Goal: Navigation & Orientation: Find specific page/section

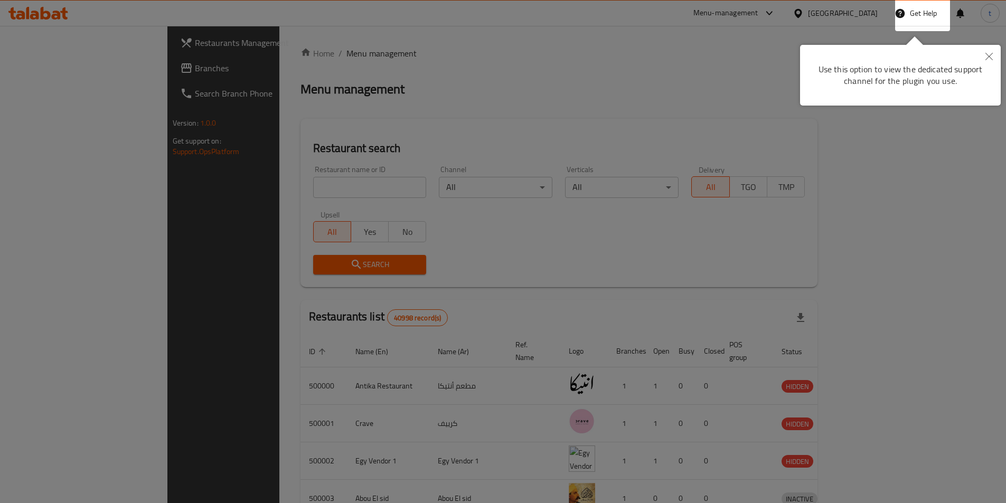
click at [991, 53] on icon "Close" at bounding box center [988, 56] width 7 height 7
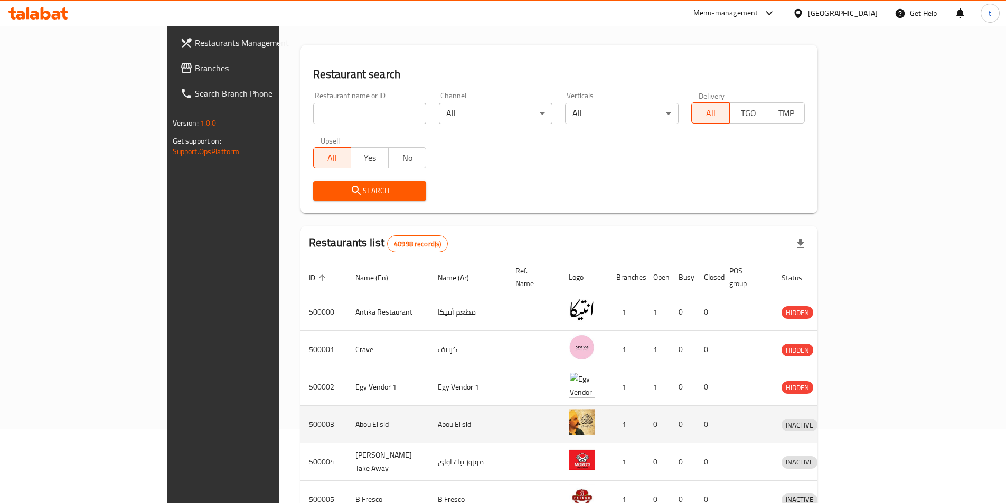
scroll to position [73, 0]
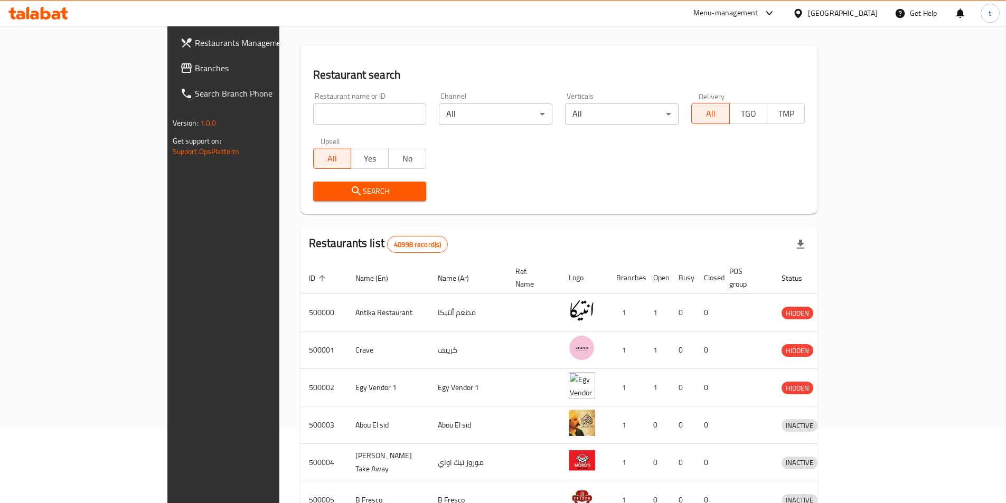
click at [195, 70] on span "Branches" at bounding box center [261, 68] width 132 height 13
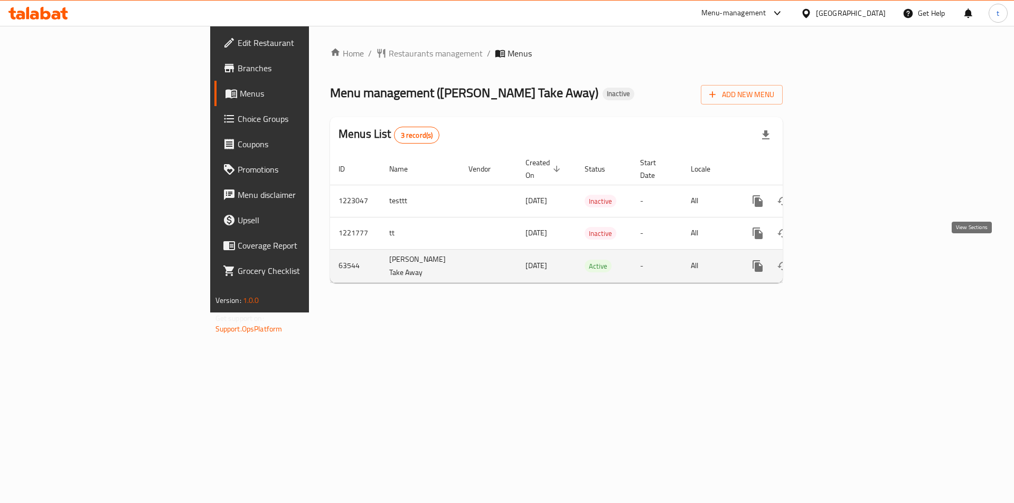
click at [839, 261] on icon "enhanced table" at bounding box center [834, 266] width 10 height 10
